Goal: Task Accomplishment & Management: Use online tool/utility

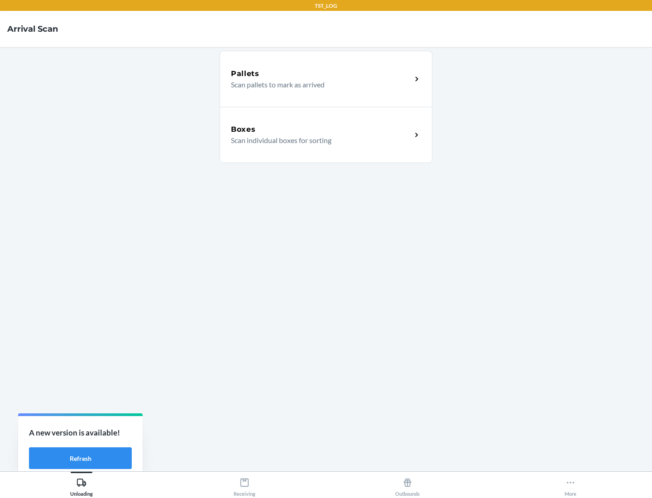
click at [321, 129] on div "Boxes" at bounding box center [321, 129] width 181 height 11
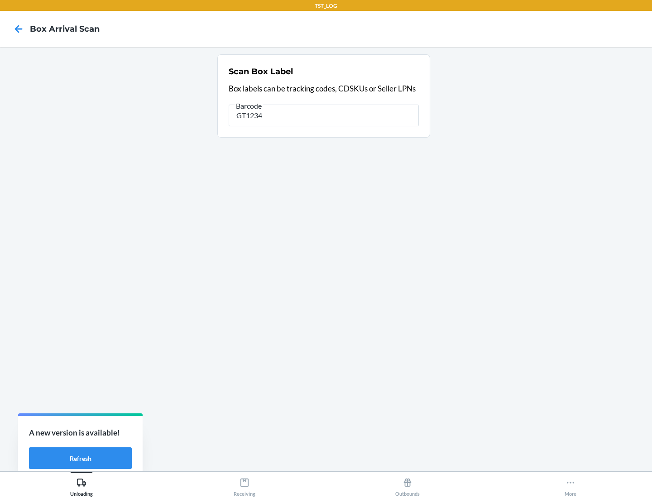
type input "GT1234"
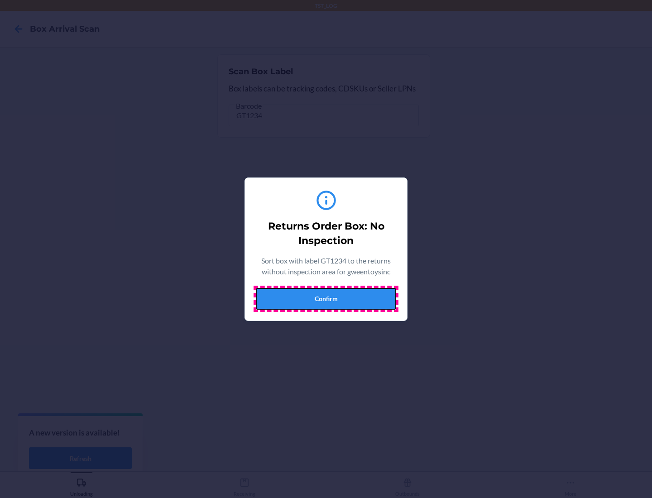
click at [326, 298] on button "Confirm" at bounding box center [326, 299] width 140 height 22
